Goal: Task Accomplishment & Management: Use online tool/utility

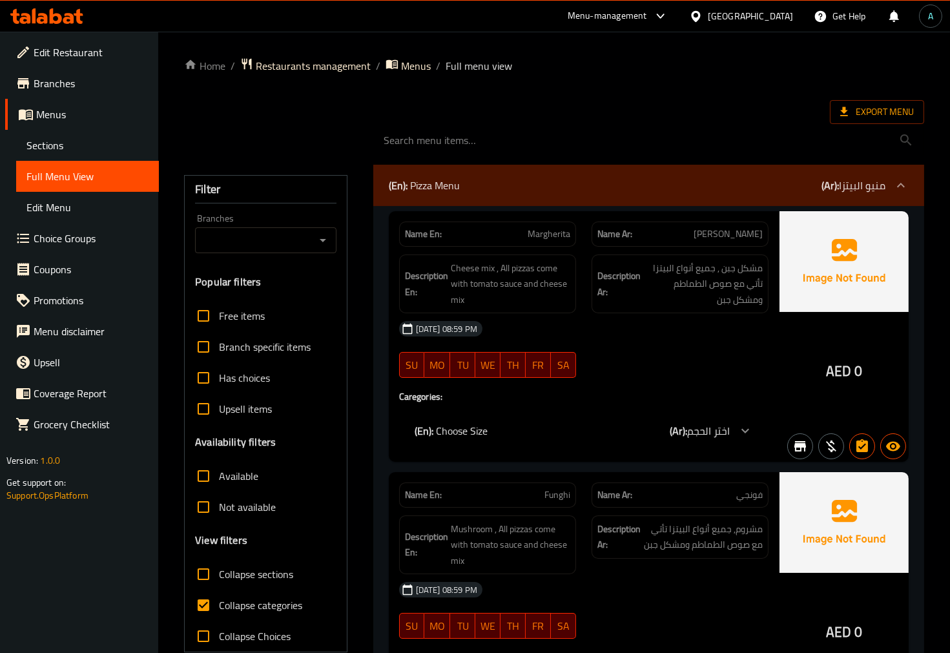
click at [255, 603] on span "Collapse categories" at bounding box center [260, 606] width 83 height 16
click at [219, 603] on input "Collapse categories" at bounding box center [203, 605] width 31 height 31
checkbox input "false"
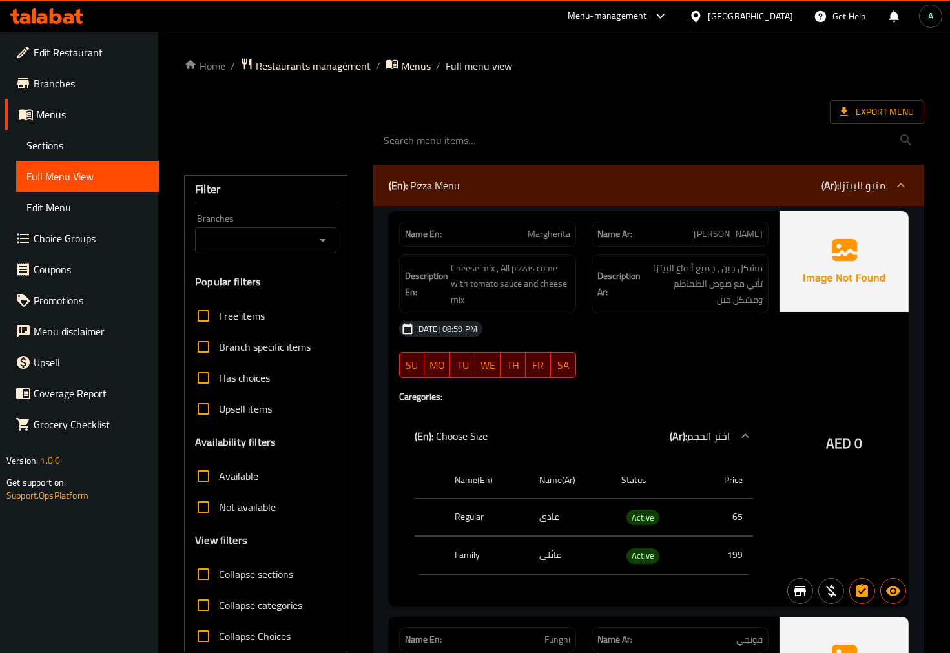
click at [772, 423] on div "Name En: Margherita Name Ar: مارجريتا Description En: Cheese mix , All pizzas c…" at bounding box center [584, 408] width 390 height 395
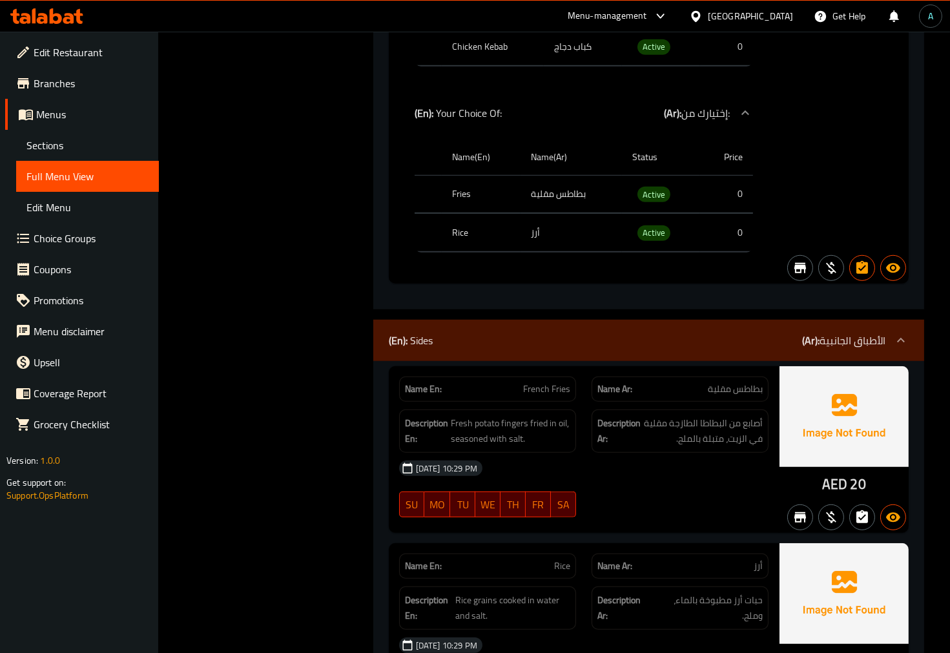
click at [513, 341] on div "(En): Sides (Ar): الأطباق الجانبية" at bounding box center [648, 340] width 551 height 41
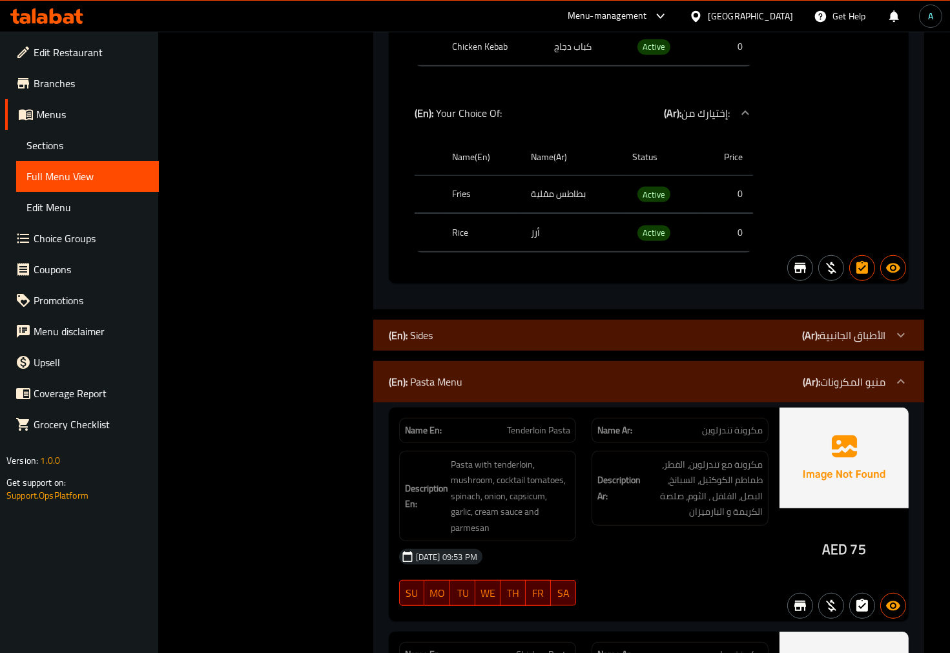
click at [500, 376] on div "(En): Pasta Menu (Ar): منيو المكرونات" at bounding box center [637, 382] width 497 height 16
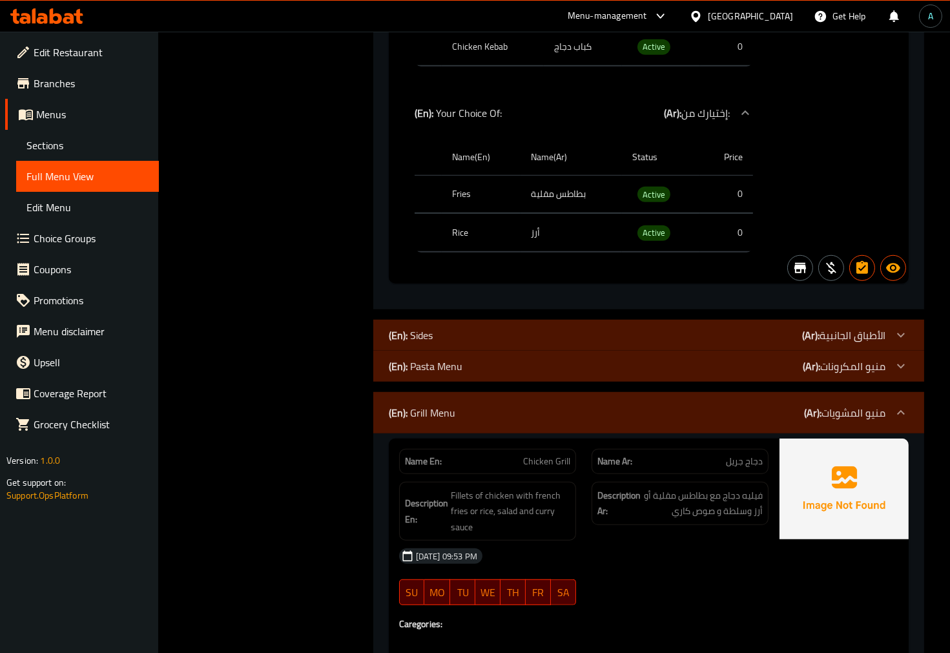
click at [501, 405] on div "(En): Grill Menu (Ar): منيو المشويات" at bounding box center [637, 413] width 497 height 16
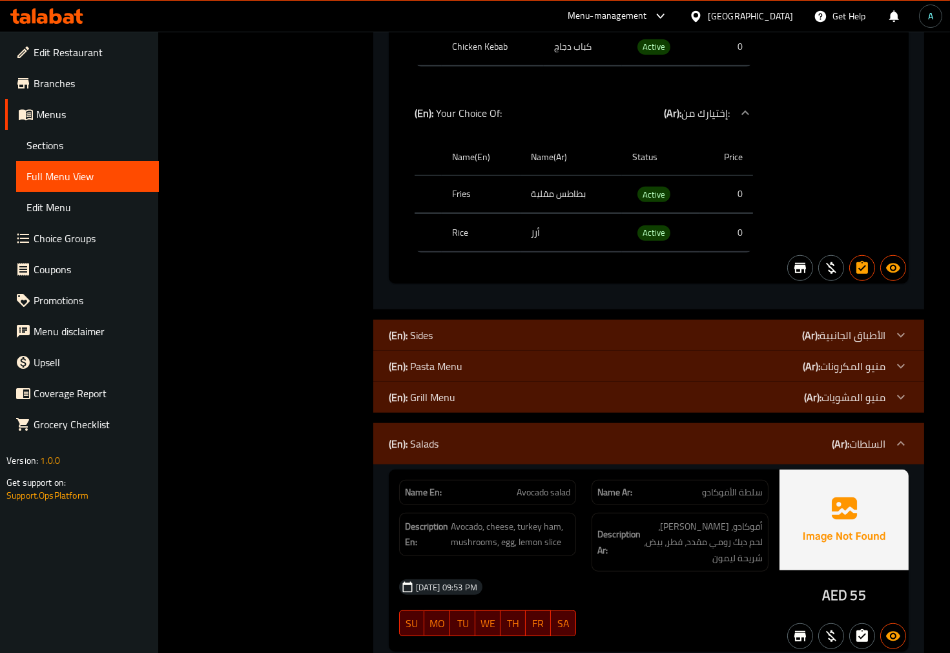
click at [509, 444] on div "(En): Salads (Ar): السلطات" at bounding box center [648, 443] width 551 height 41
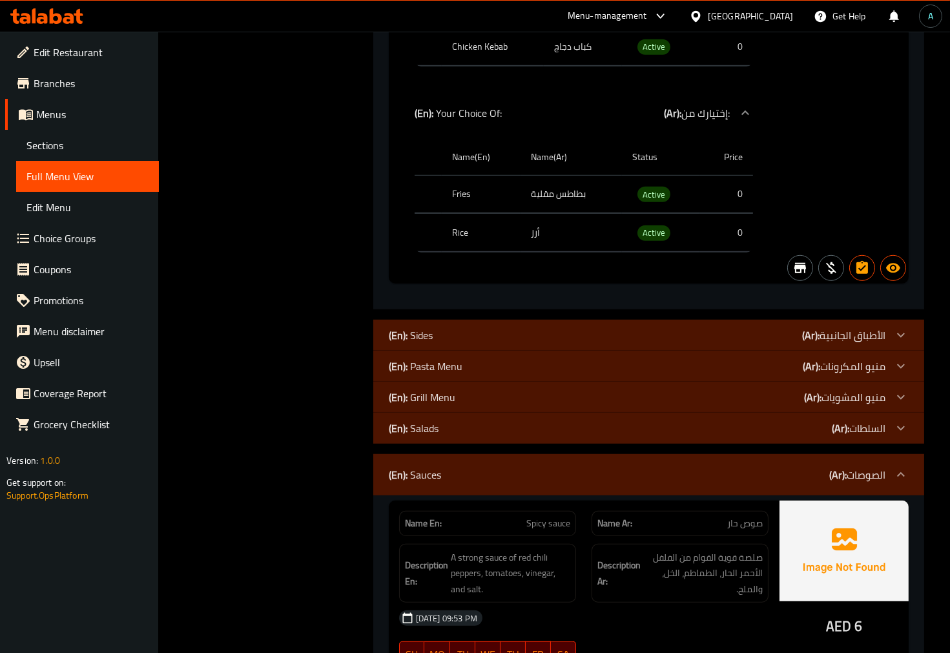
click at [514, 481] on div "(En): Sauces (Ar): الصوصات" at bounding box center [648, 474] width 551 height 41
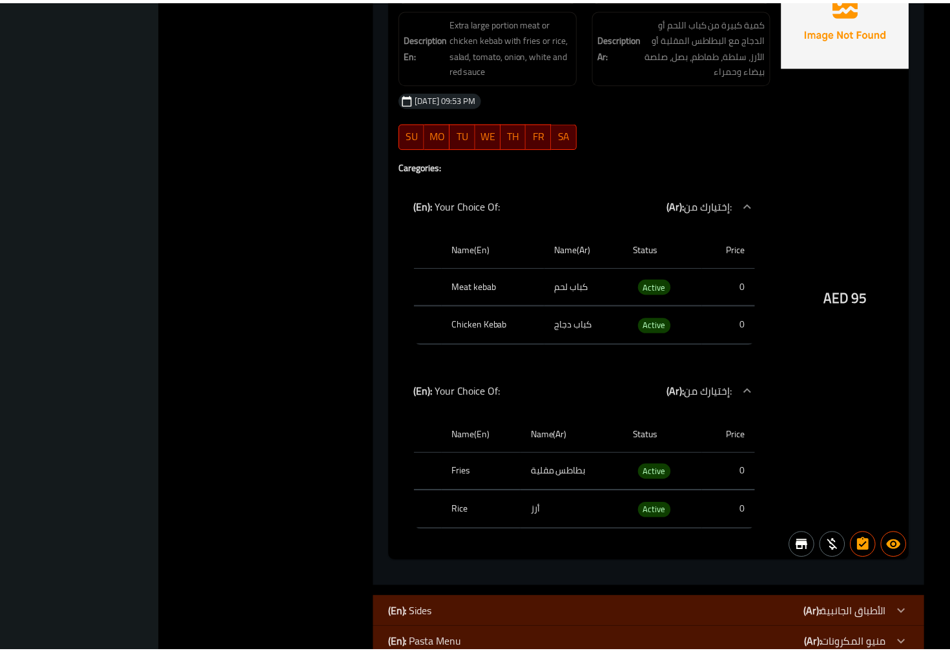
scroll to position [18419, 0]
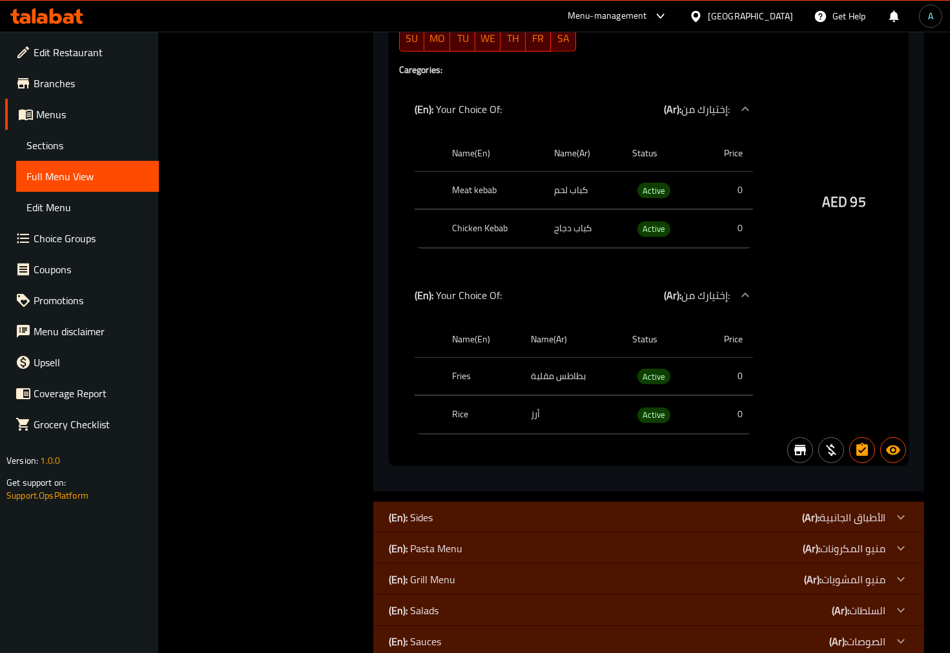
click at [901, 313] on div "AED 95" at bounding box center [844, 167] width 129 height 597
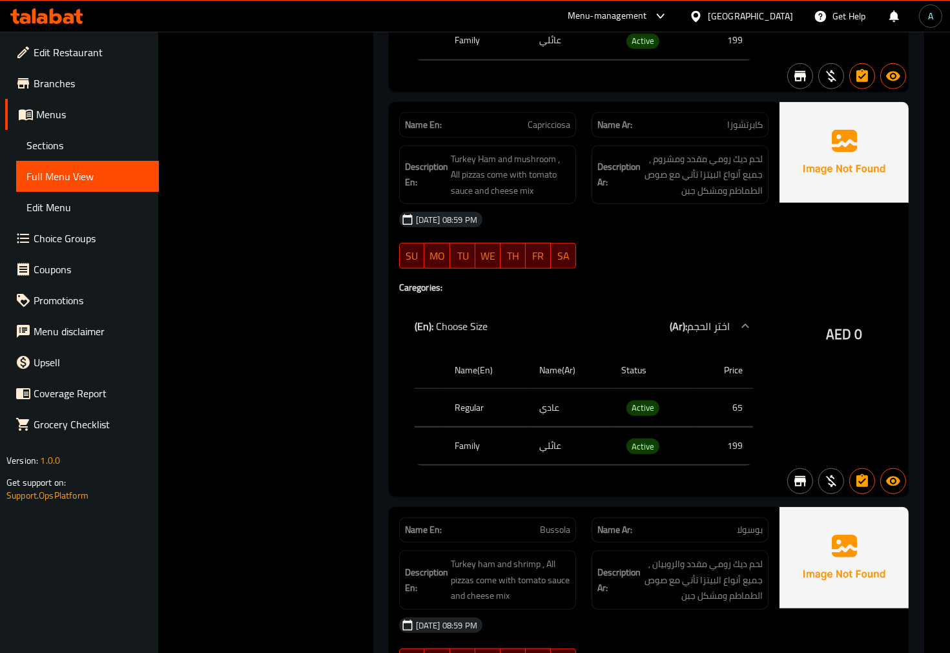
scroll to position [0, 0]
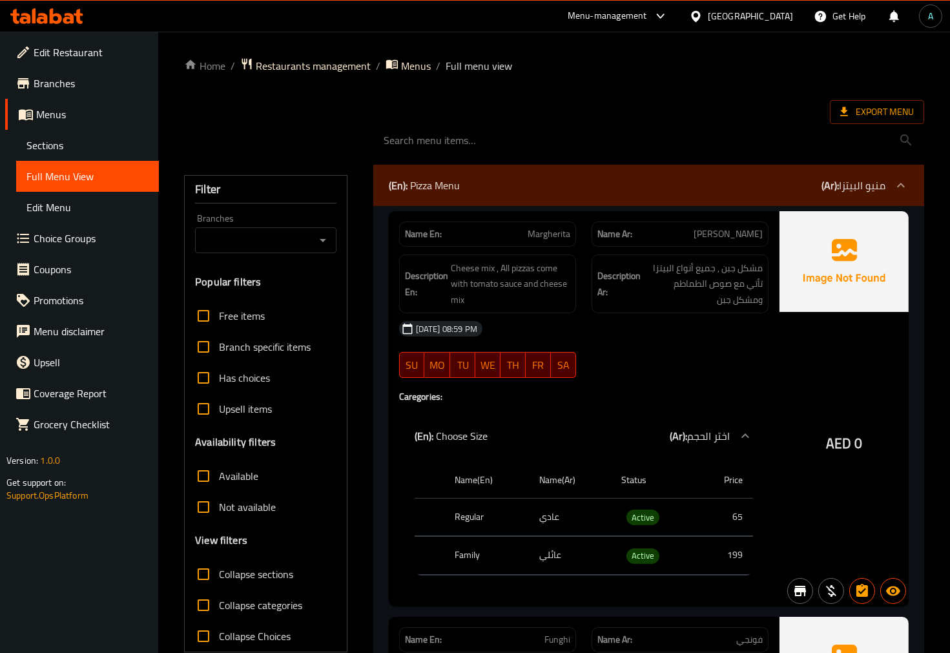
click at [897, 114] on span "Export Menu" at bounding box center [877, 112] width 74 height 16
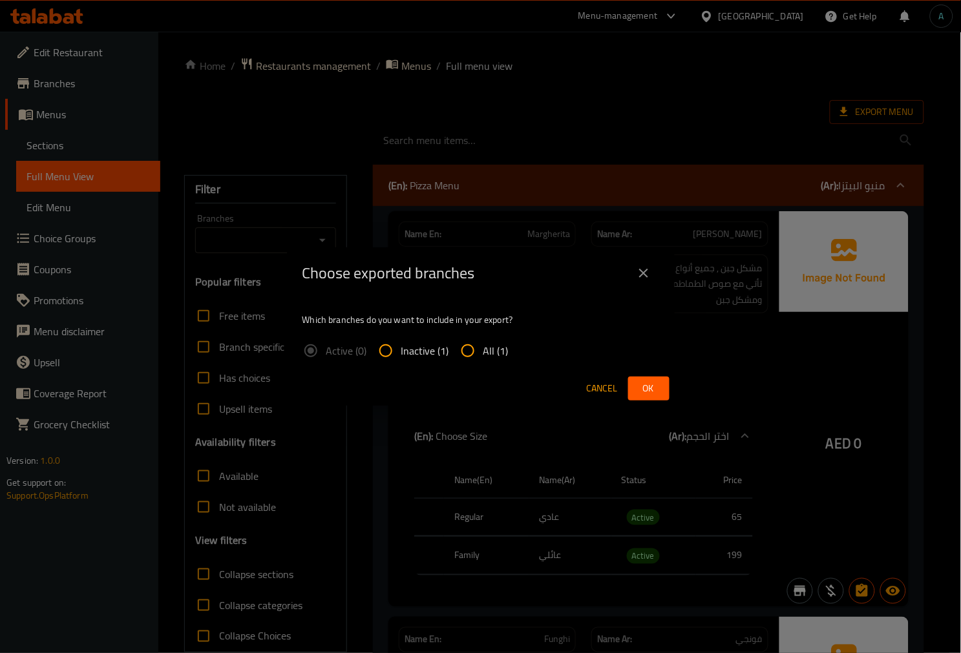
click at [503, 362] on label "All (1)" at bounding box center [480, 350] width 56 height 31
click at [483, 362] on input "All (1)" at bounding box center [467, 350] width 31 height 31
radio input "true"
click at [663, 382] on button "Ok" at bounding box center [648, 389] width 41 height 24
